Goal: Find specific page/section: Find specific page/section

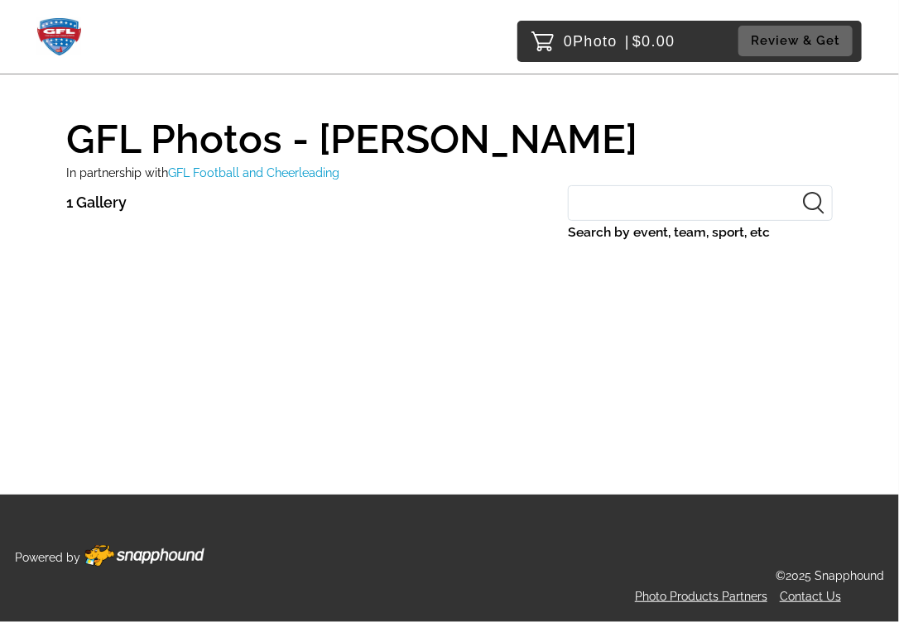
click at [603, 202] on input "Search by event, team, sport, etc" at bounding box center [700, 203] width 265 height 36
click at [663, 214] on input "football" at bounding box center [700, 203] width 265 height 36
type input "f"
